Goal: Task Accomplishment & Management: Manage account settings

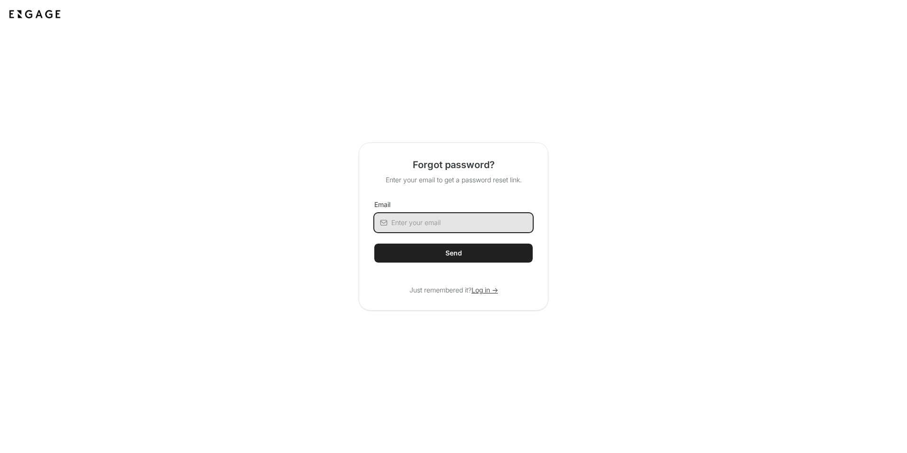
click at [415, 226] on input "Email" at bounding box center [461, 222] width 141 height 19
type input "leon.parfenov@inspirebrands.com"
click at [475, 256] on button "Send" at bounding box center [453, 252] width 158 height 19
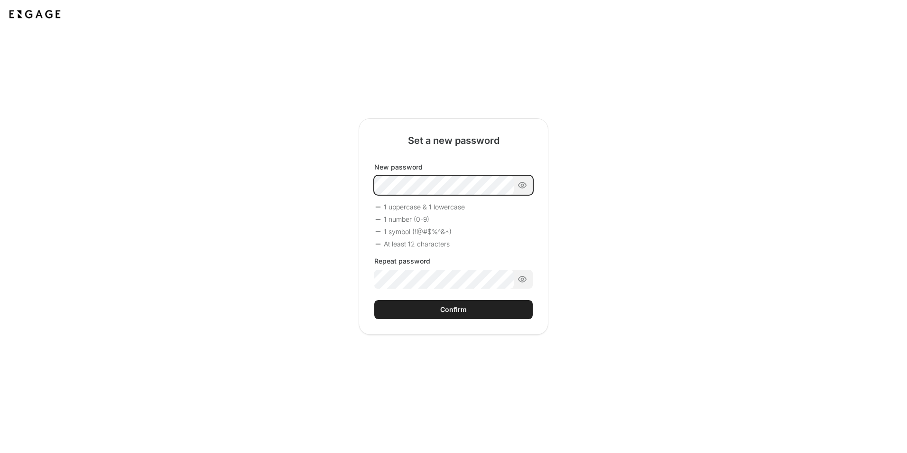
click at [473, 211] on div "New password 1 uppercase & 1 lowercase 1 number (0-9) 1 symbol (!@#$%^&*) At le…" at bounding box center [453, 225] width 158 height 126
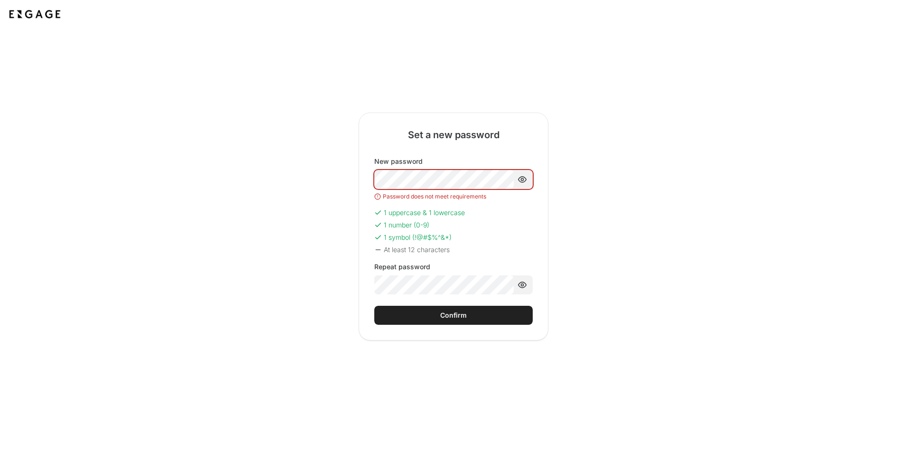
click at [491, 209] on div "1 uppercase & 1 lowercase" at bounding box center [453, 212] width 158 height 9
click at [523, 178] on icon at bounding box center [522, 179] width 9 height 9
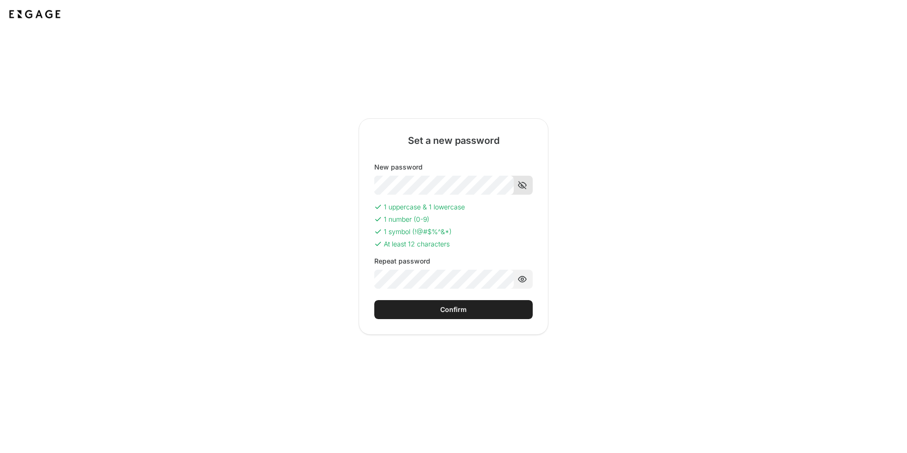
click at [468, 313] on button "Confirm" at bounding box center [453, 309] width 158 height 19
